Goal: Task Accomplishment & Management: Manage account settings

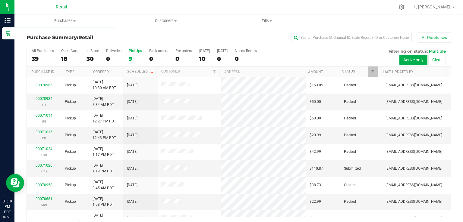
scroll to position [9, 0]
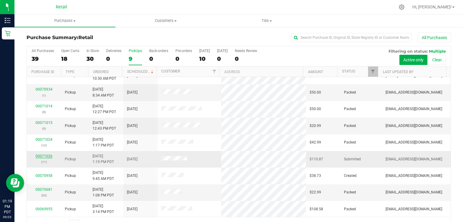
click at [46, 155] on link "00071026" at bounding box center [44, 156] width 17 height 4
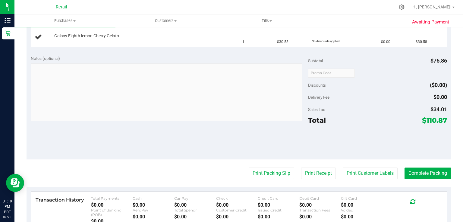
scroll to position [205, 0]
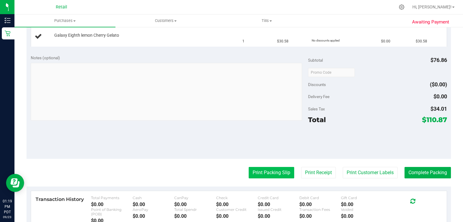
click at [261, 170] on button "Print Packing Slip" at bounding box center [271, 172] width 45 height 11
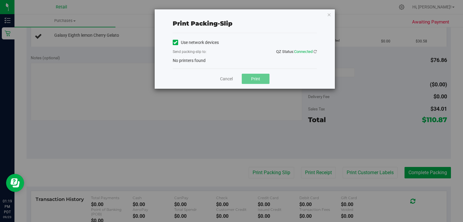
click at [175, 42] on icon at bounding box center [175, 42] width 4 height 0
click at [0, 0] on input "Use network devices" at bounding box center [0, 0] width 0 height 0
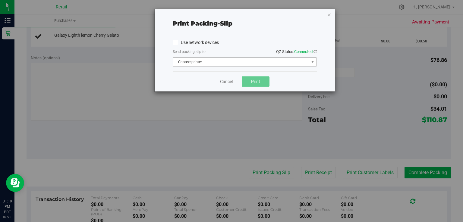
click at [202, 64] on span "Choose printer" at bounding box center [241, 62] width 136 height 8
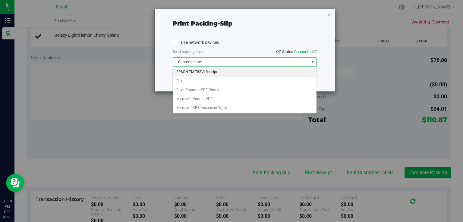
click at [210, 71] on li "EPSON TM-T88VI Receipt" at bounding box center [244, 72] width 143 height 9
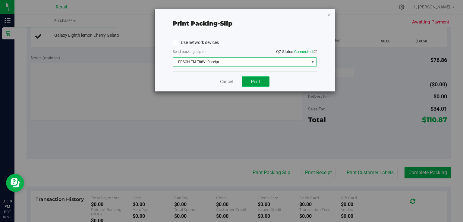
click at [256, 81] on span "Print" at bounding box center [255, 81] width 9 height 5
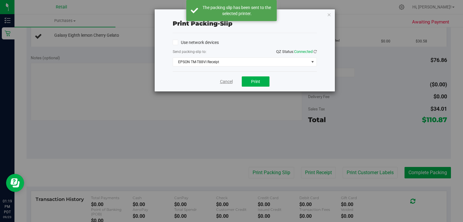
click at [231, 80] on link "Cancel" at bounding box center [226, 82] width 13 height 6
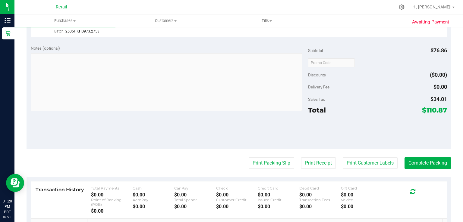
scroll to position [259, 0]
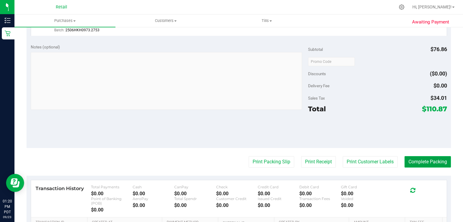
click at [430, 158] on button "Complete Packing" at bounding box center [427, 161] width 46 height 11
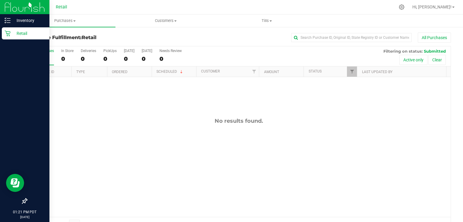
click at [4, 39] on div "Retail" at bounding box center [26, 33] width 48 height 12
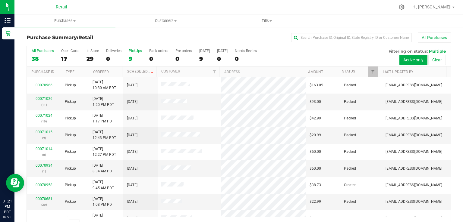
click at [134, 58] on div "9" at bounding box center [135, 58] width 13 height 7
click at [0, 0] on input "PickUps 9" at bounding box center [0, 0] width 0 height 0
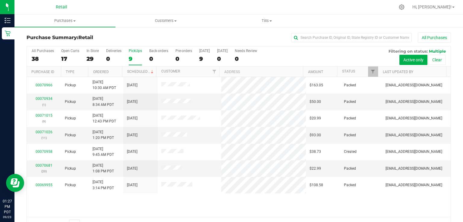
click at [131, 61] on div "9" at bounding box center [135, 58] width 13 height 7
click at [0, 0] on input "PickUps 9" at bounding box center [0, 0] width 0 height 0
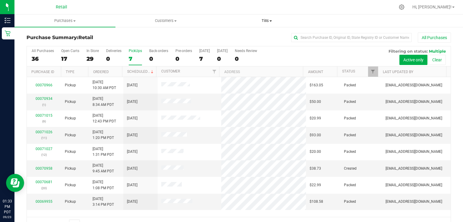
click at [271, 21] on span at bounding box center [270, 20] width 2 height 1
click at [240, 38] on span "Manage tills" at bounding box center [236, 36] width 41 height 5
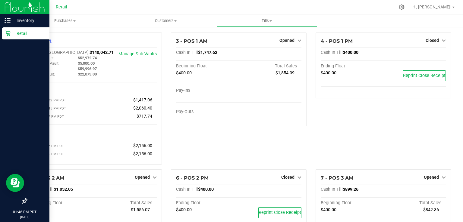
click at [2, 36] on div "Retail" at bounding box center [26, 33] width 48 height 12
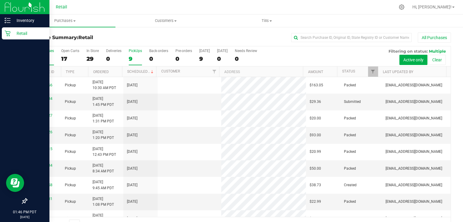
click at [130, 54] on label "PickUps 9" at bounding box center [135, 57] width 13 height 17
click at [0, 0] on input "PickUps 9" at bounding box center [0, 0] width 0 height 0
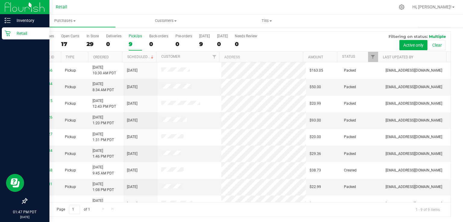
click at [133, 34] on div "PickUps" at bounding box center [135, 36] width 13 height 4
click at [0, 0] on input "PickUps 9" at bounding box center [0, 0] width 0 height 0
drag, startPoint x: 165, startPoint y: 19, endPoint x: 163, endPoint y: 21, distance: 3.2
click at [164, 19] on span "Customers" at bounding box center [166, 20] width 100 height 5
click at [142, 38] on span "All customers" at bounding box center [136, 36] width 43 height 5
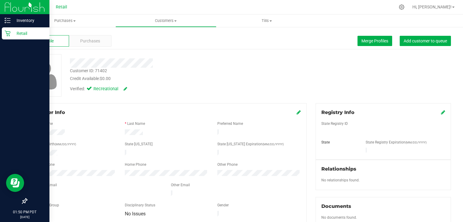
scroll to position [10, 0]
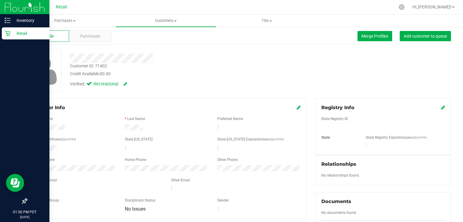
click at [54, 145] on div at bounding box center [74, 148] width 92 height 7
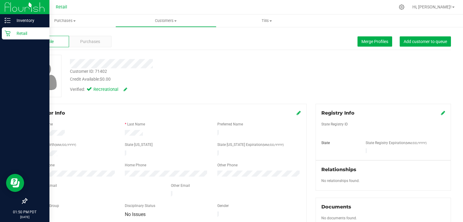
scroll to position [0, 0]
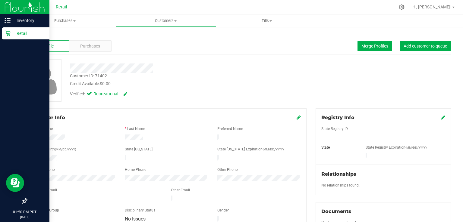
click at [34, 35] on link "Back" at bounding box center [32, 35] width 10 height 4
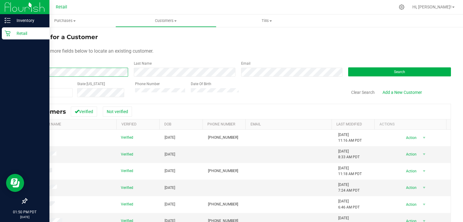
click at [80, 79] on form "Search for a Customer Use one or more fields below to locate an existing custom…" at bounding box center [239, 65] width 424 height 65
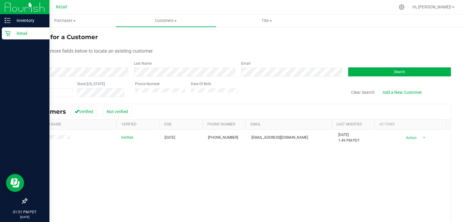
click at [89, 92] on div "Customer ID State [US_STATE] Phone Number Date Of Birth Clear Search Add a New …" at bounding box center [239, 89] width 424 height 16
click at [0, 70] on div "Inventory Retail 01:51 PM PDT [DATE] 09/23 Retail Hi, [PERSON_NAME]! Purchases …" at bounding box center [231, 111] width 463 height 222
click at [8, 36] on div "Retail" at bounding box center [26, 33] width 48 height 12
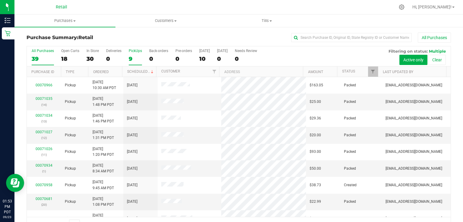
click at [130, 59] on div "9" at bounding box center [135, 58] width 13 height 7
click at [0, 0] on input "PickUps 9" at bounding box center [0, 0] width 0 height 0
